Goal: Find specific page/section: Find specific page/section

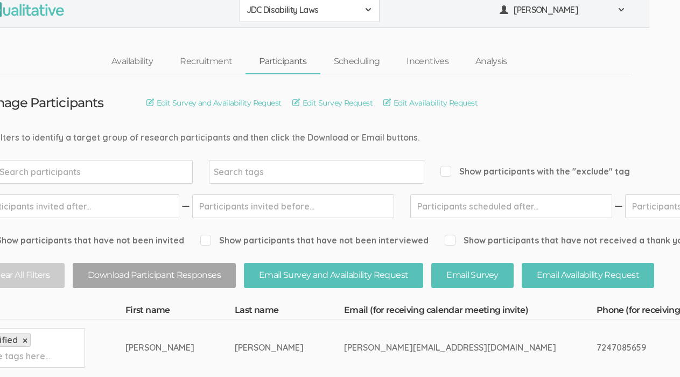
scroll to position [8, 30]
click at [484, 64] on link "Analysis" at bounding box center [492, 61] width 59 height 23
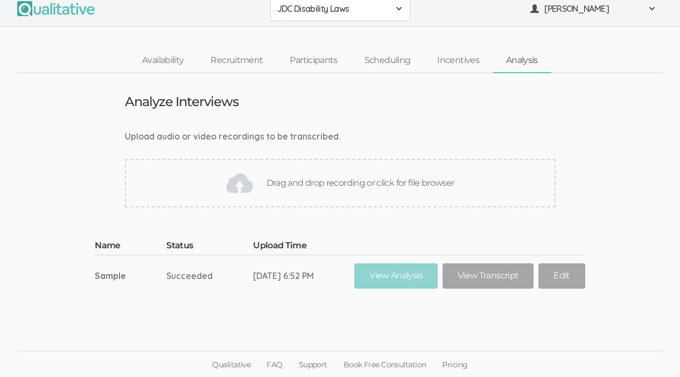
scroll to position [9, 0]
click at [239, 186] on img at bounding box center [239, 183] width 27 height 27
click at [231, 183] on img at bounding box center [239, 183] width 27 height 27
click at [255, 185] on div "Drag and drop recording or click for file browser" at bounding box center [340, 183] width 431 height 48
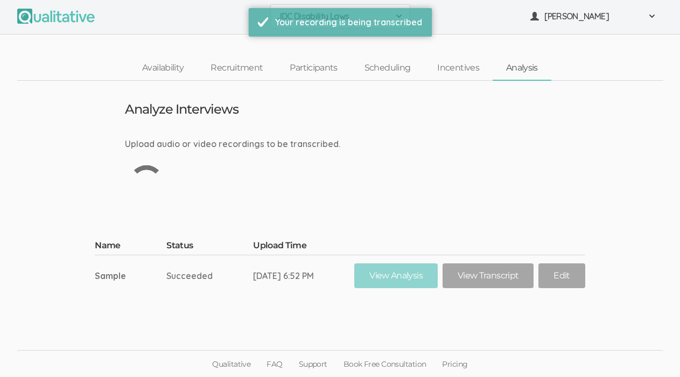
scroll to position [0, 0]
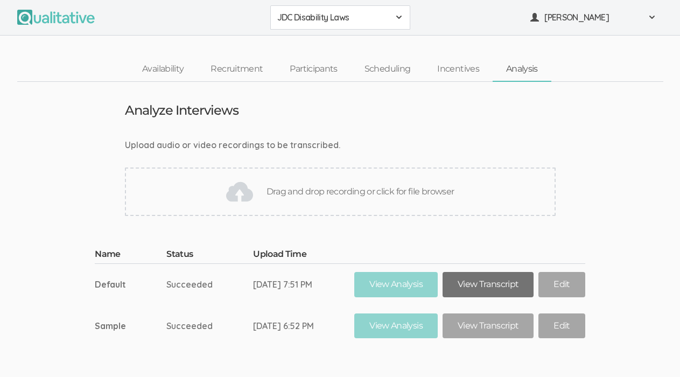
click at [501, 284] on link "View Transcript" at bounding box center [488, 284] width 91 height 25
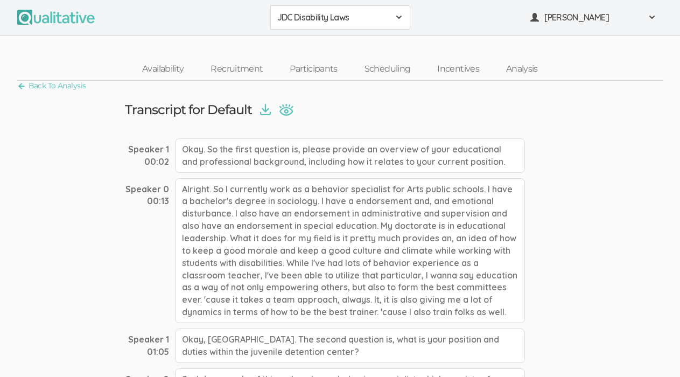
scroll to position [4, 0]
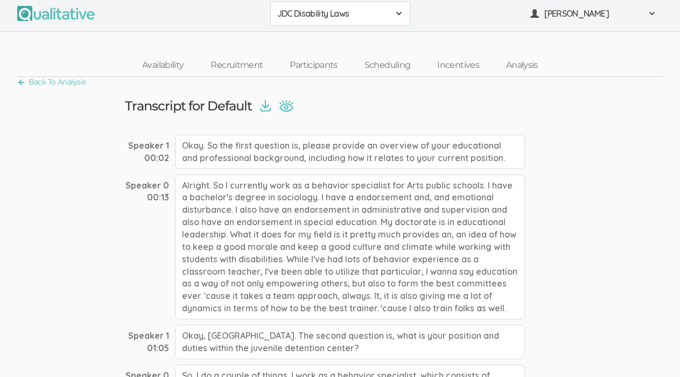
click at [270, 109] on img at bounding box center [265, 106] width 11 height 12
